Goal: Find specific page/section: Find specific page/section

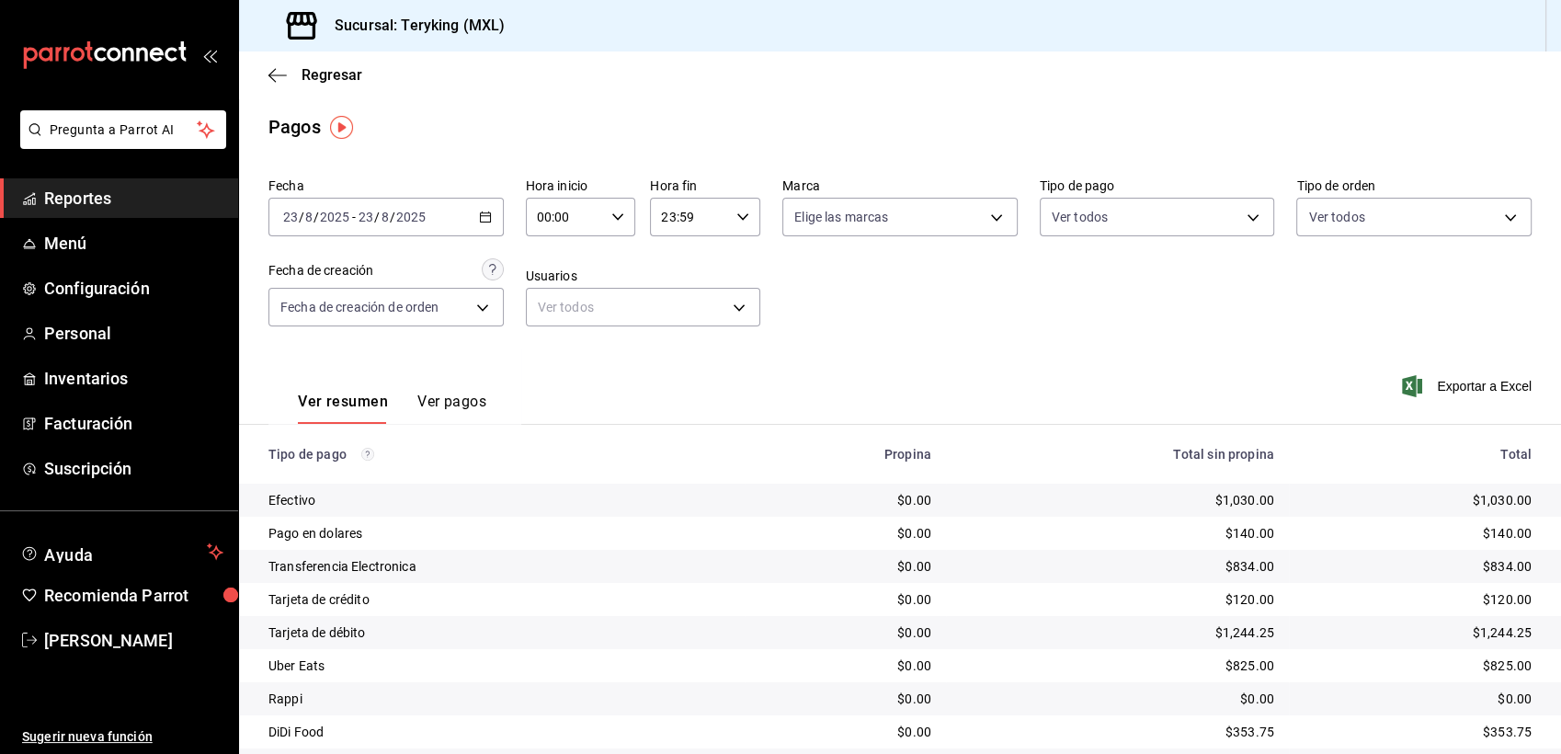
click at [78, 194] on span "Reportes" at bounding box center [133, 198] width 179 height 25
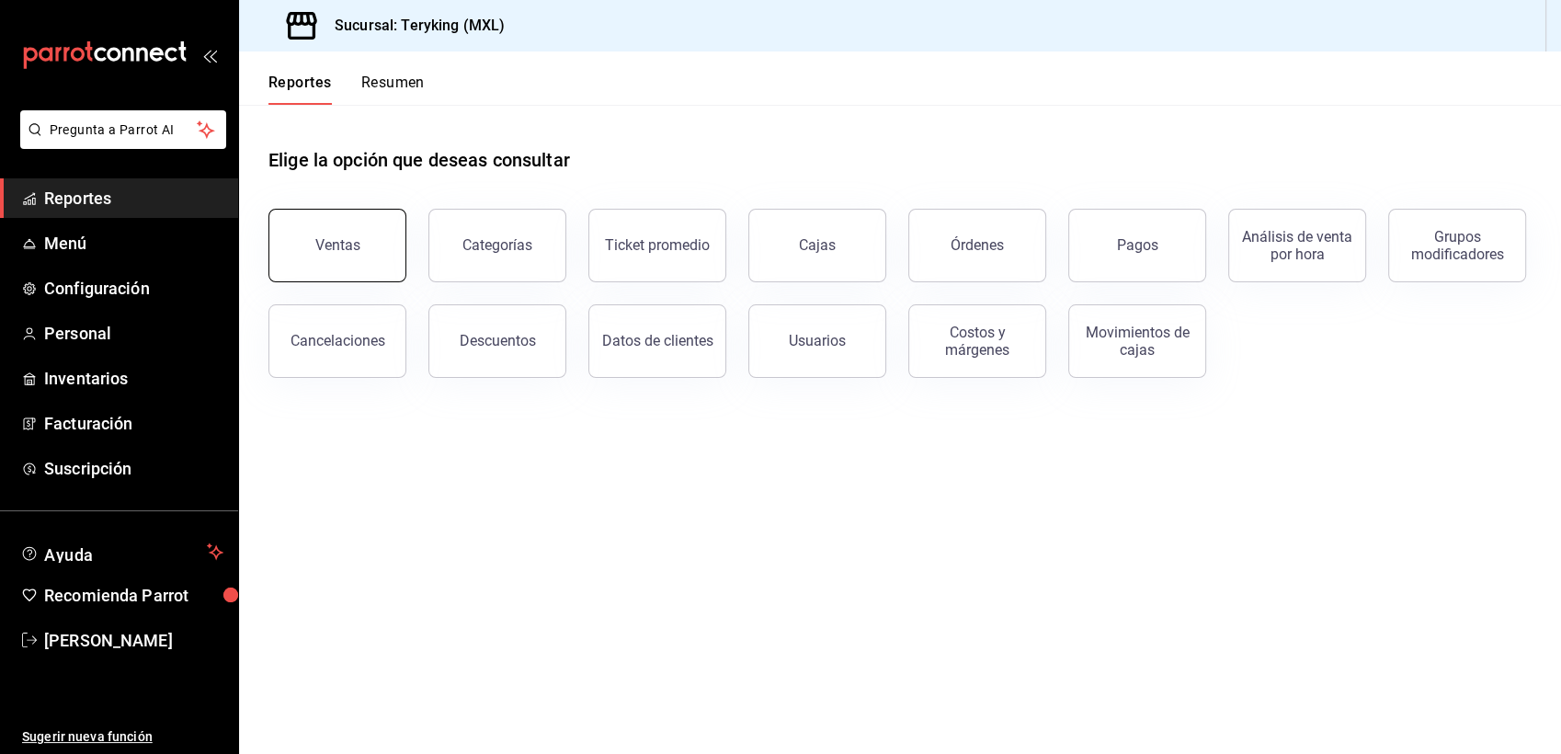
click at [355, 232] on button "Ventas" at bounding box center [337, 246] width 138 height 74
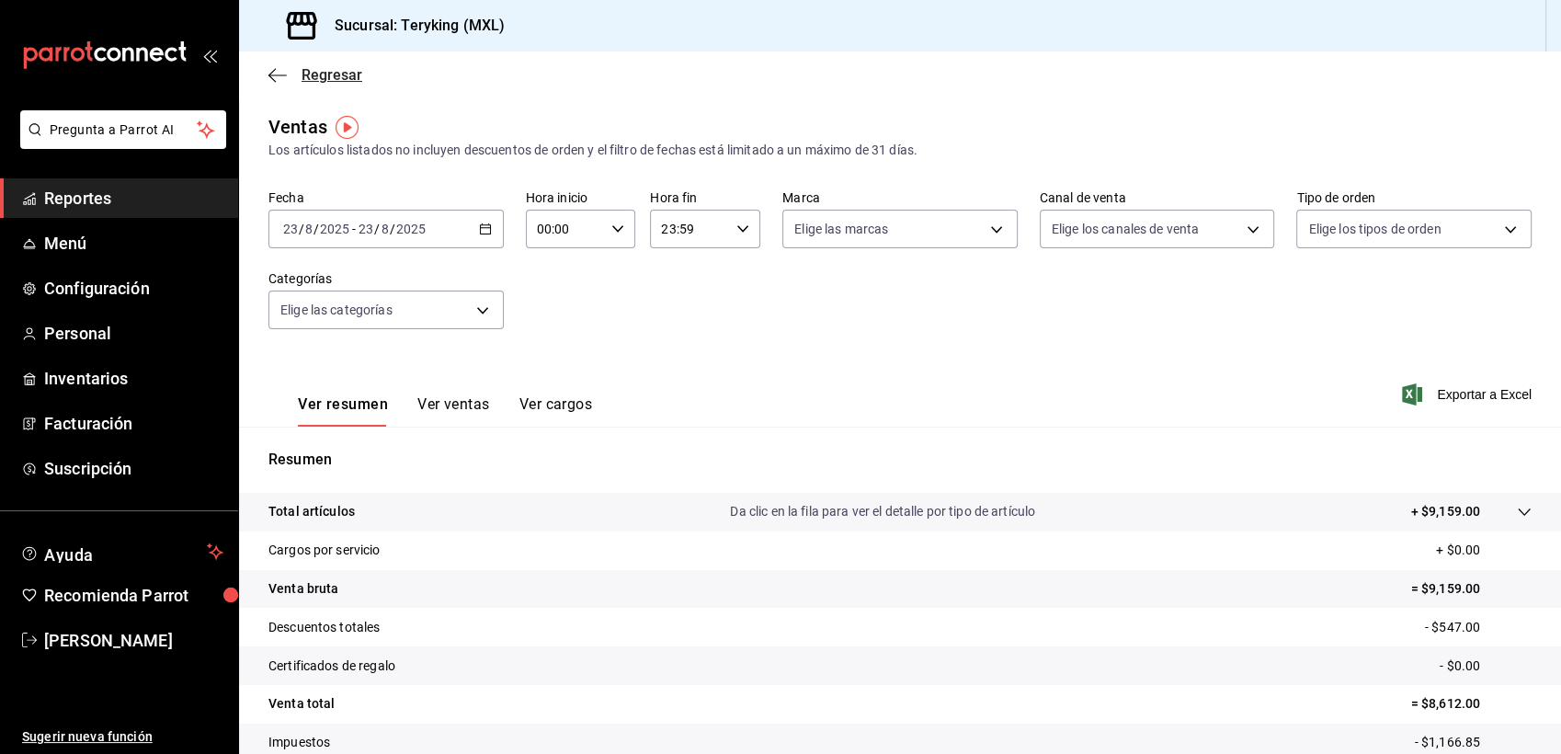
click at [334, 77] on span "Regresar" at bounding box center [332, 74] width 61 height 17
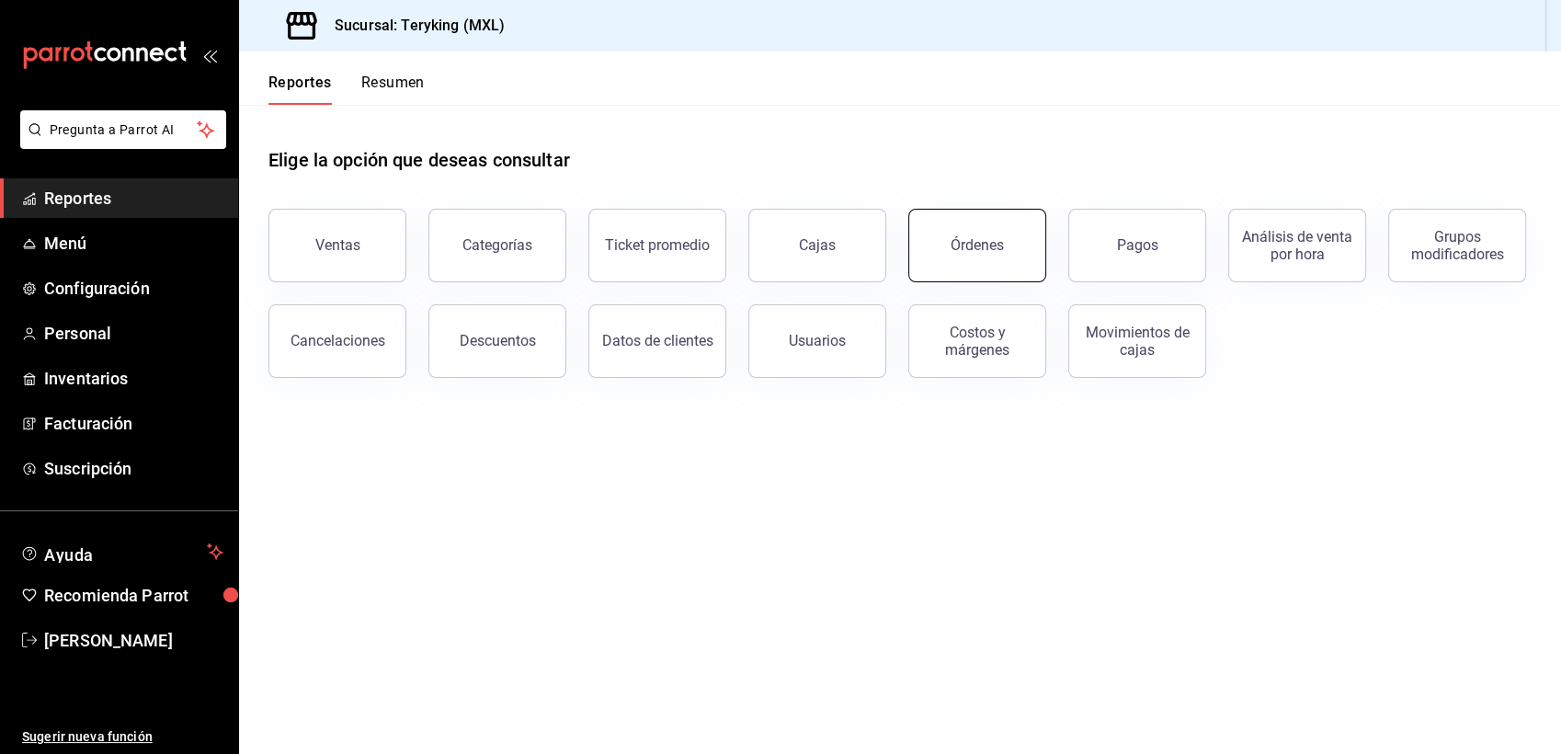
click at [978, 234] on button "Órdenes" at bounding box center [977, 246] width 138 height 74
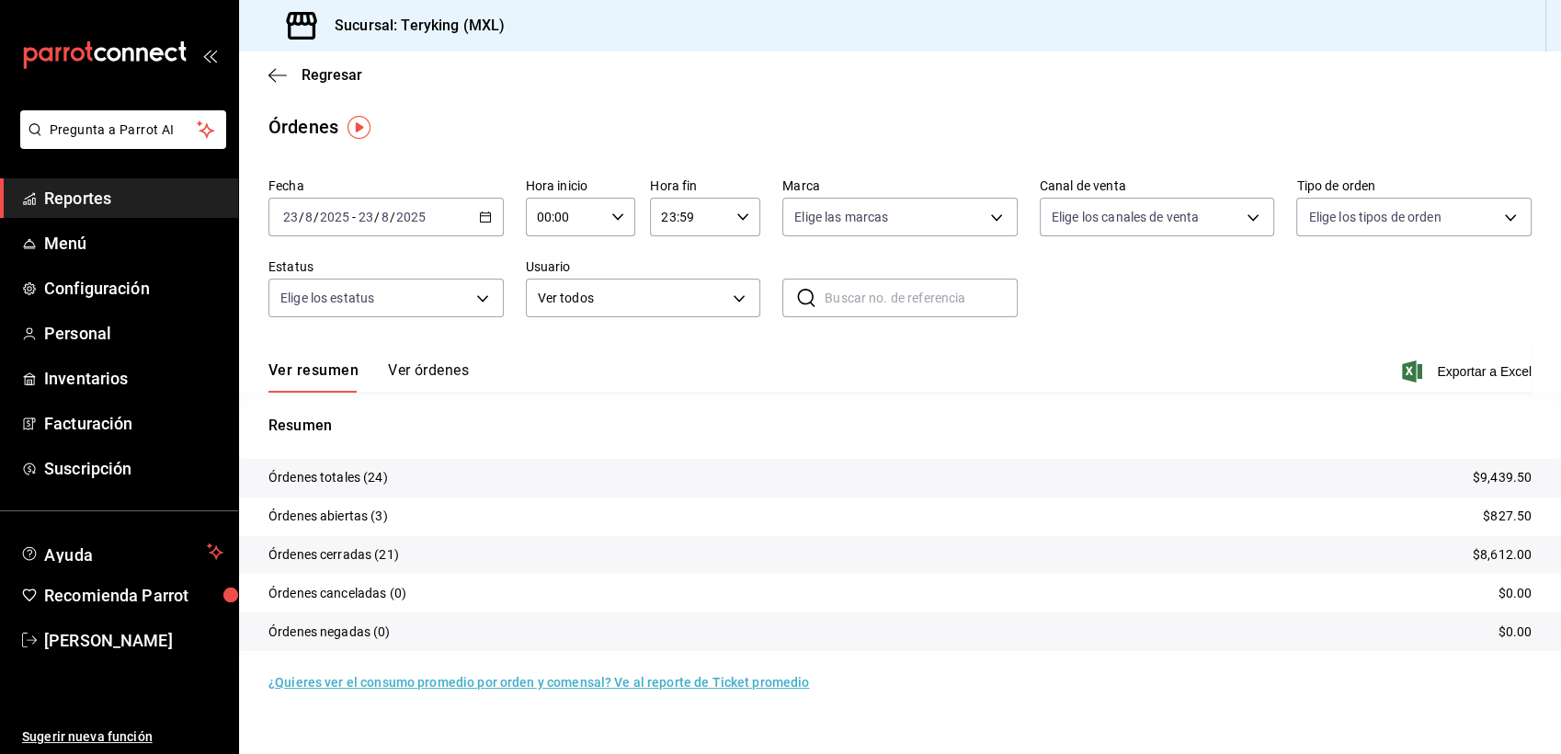
click at [418, 362] on button "Ver órdenes" at bounding box center [428, 376] width 81 height 31
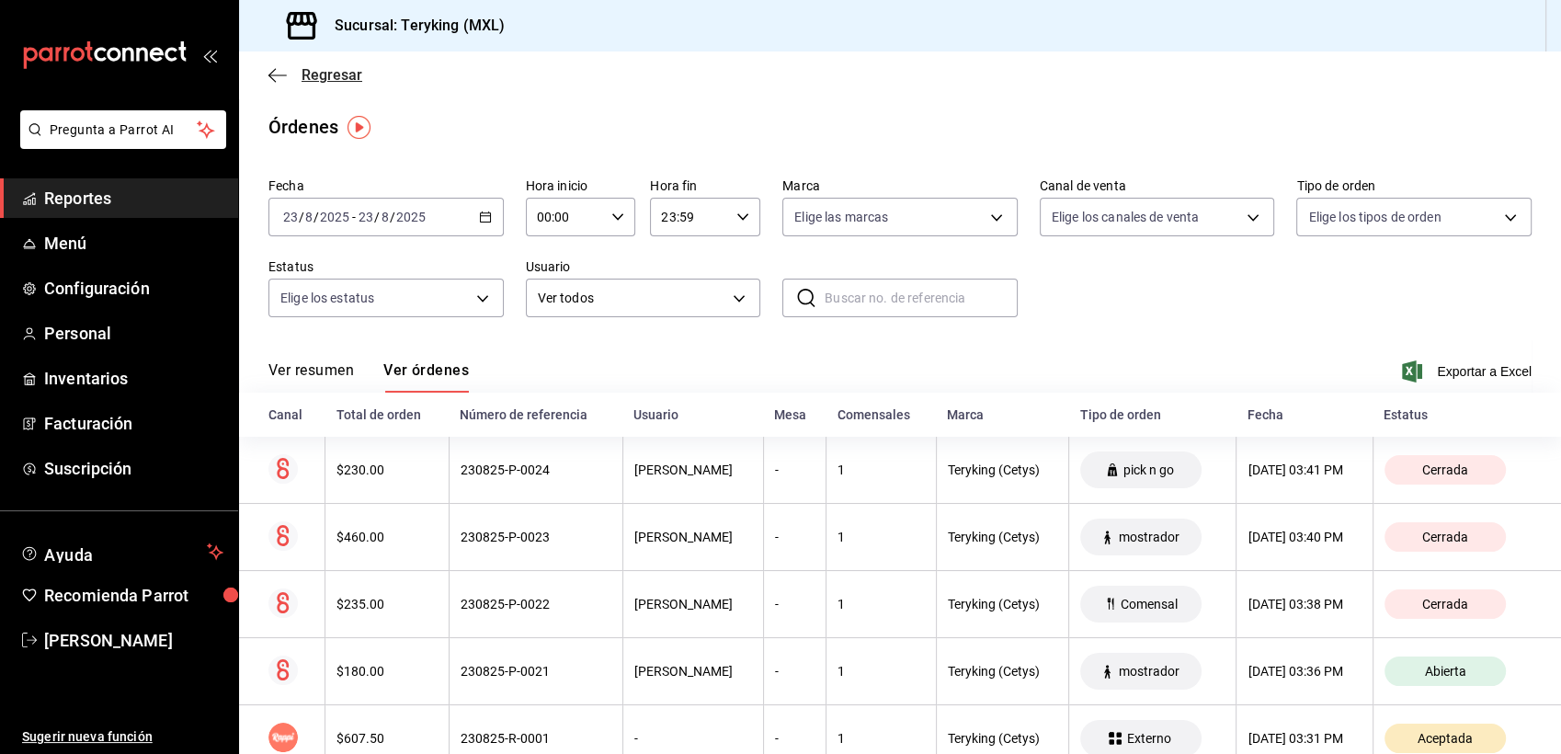
click at [346, 75] on span "Regresar" at bounding box center [332, 74] width 61 height 17
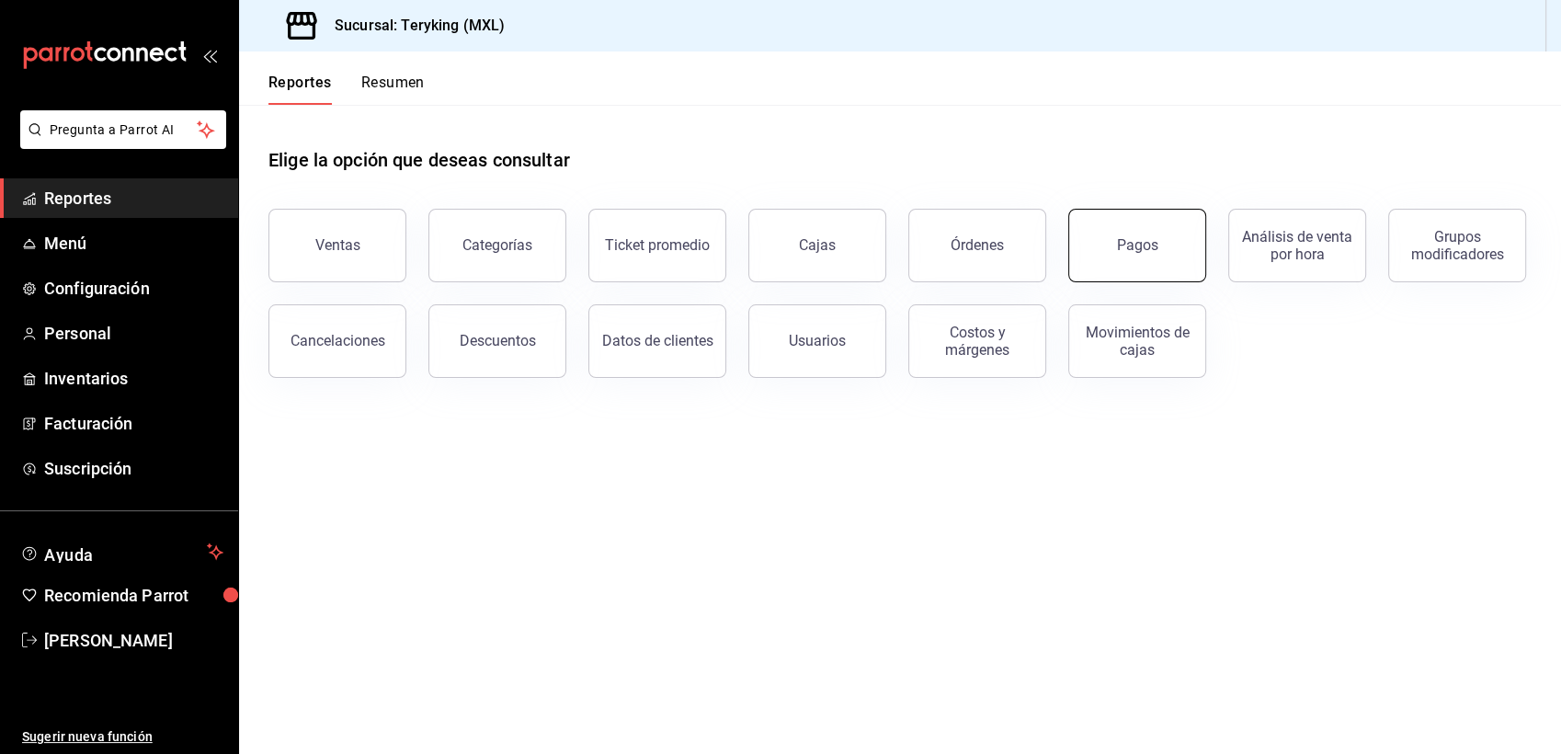
click at [1174, 224] on button "Pagos" at bounding box center [1137, 246] width 138 height 74
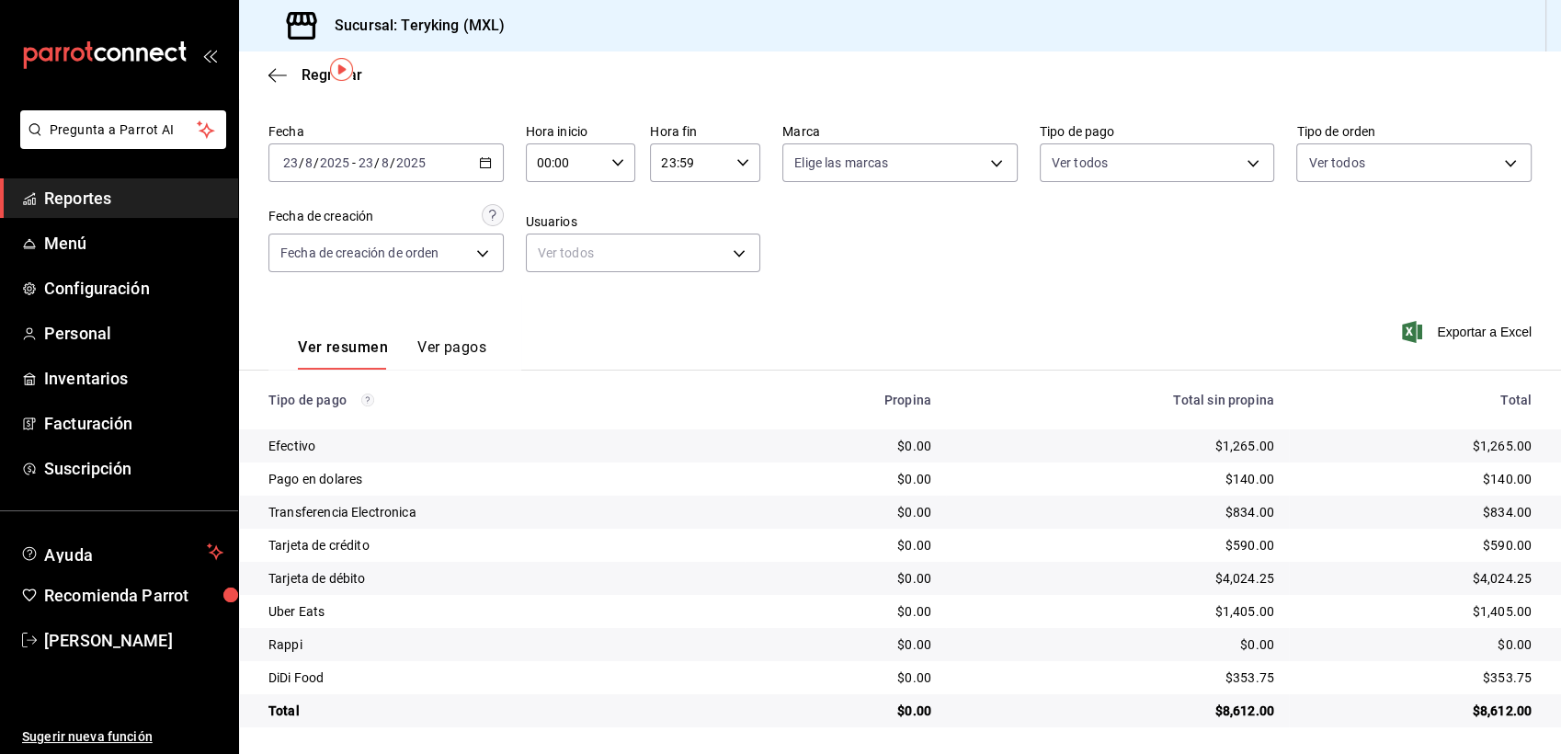
scroll to position [58, 0]
